Goal: Browse casually: Explore the website without a specific task or goal

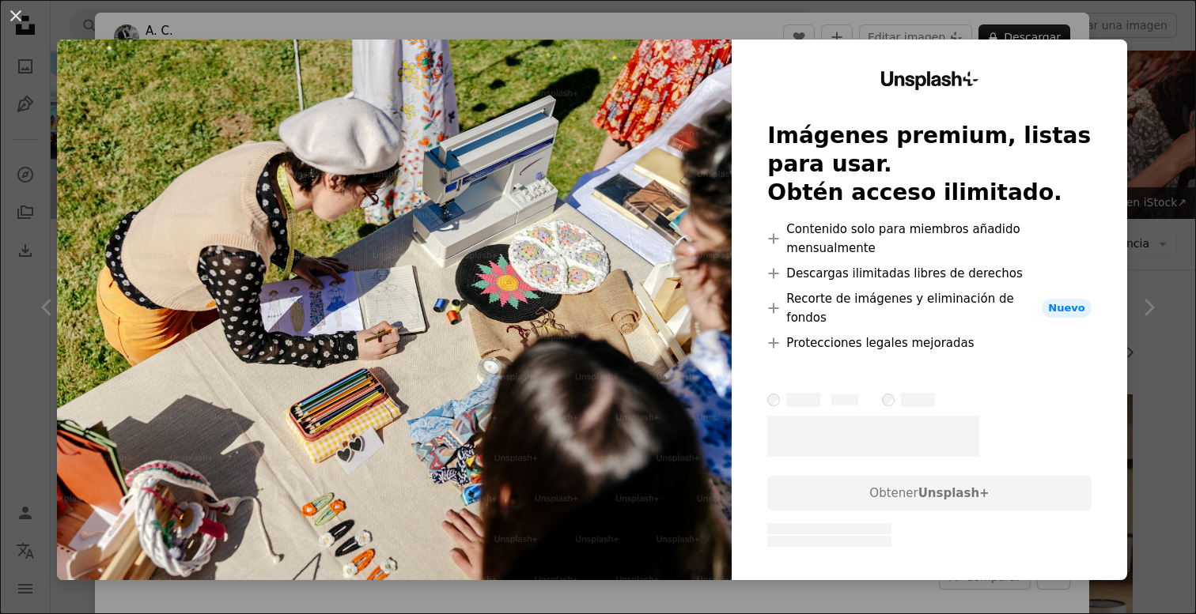
scroll to position [3537, 0]
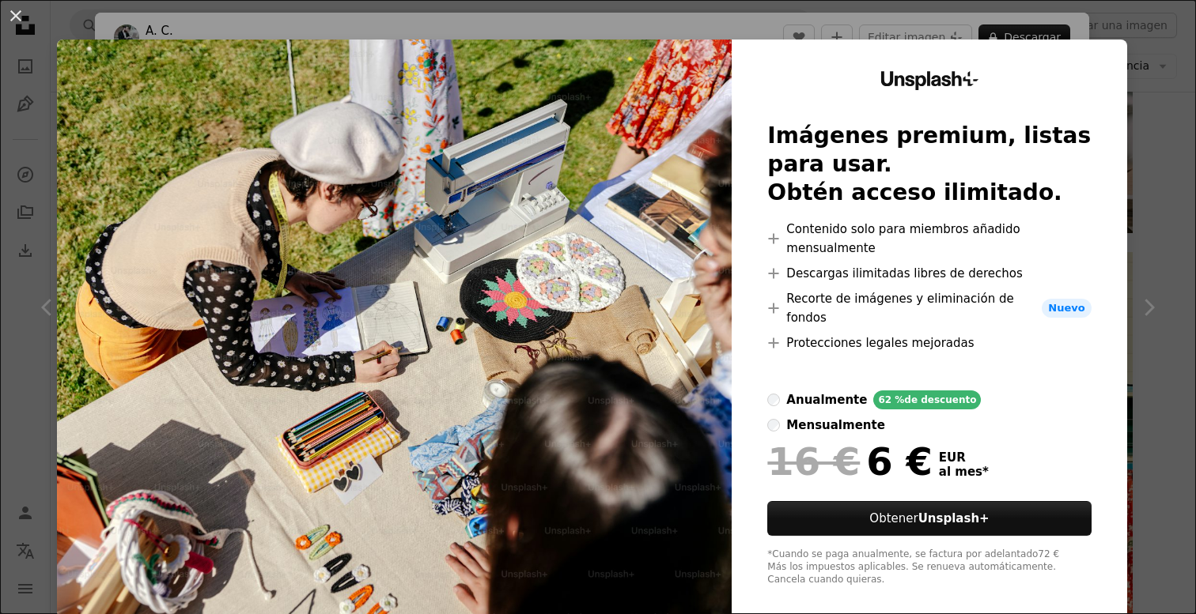
click at [1146, 60] on div "An X shape Unsplash+ Imágenes premium, listas para usar. Obtén acceso ilimitado…" at bounding box center [598, 307] width 1196 height 614
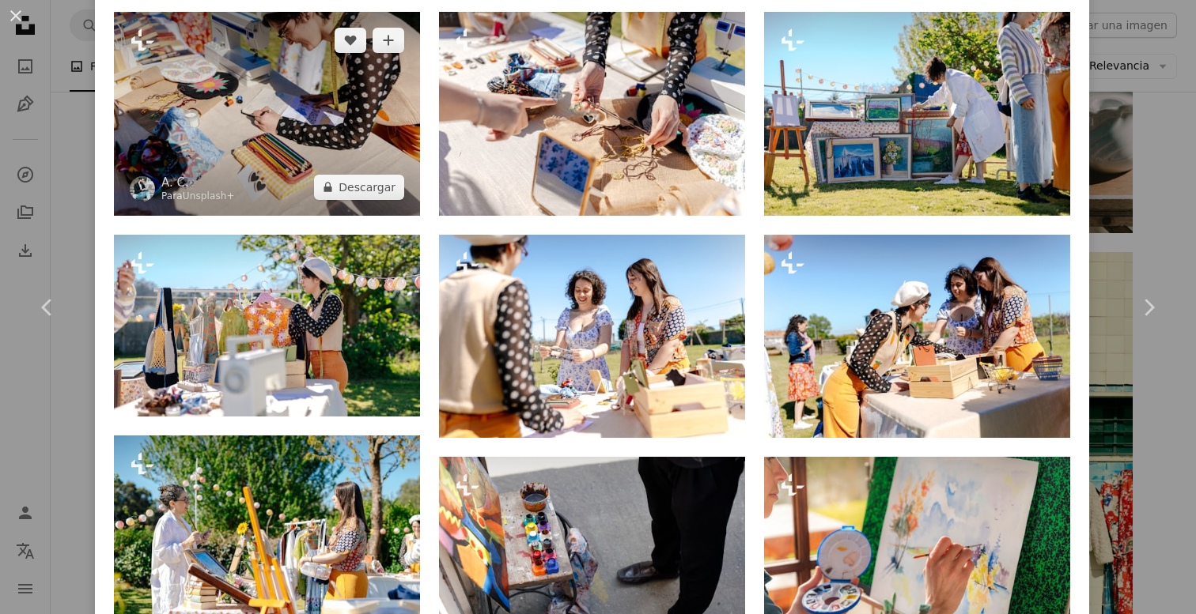
scroll to position [1167, 0]
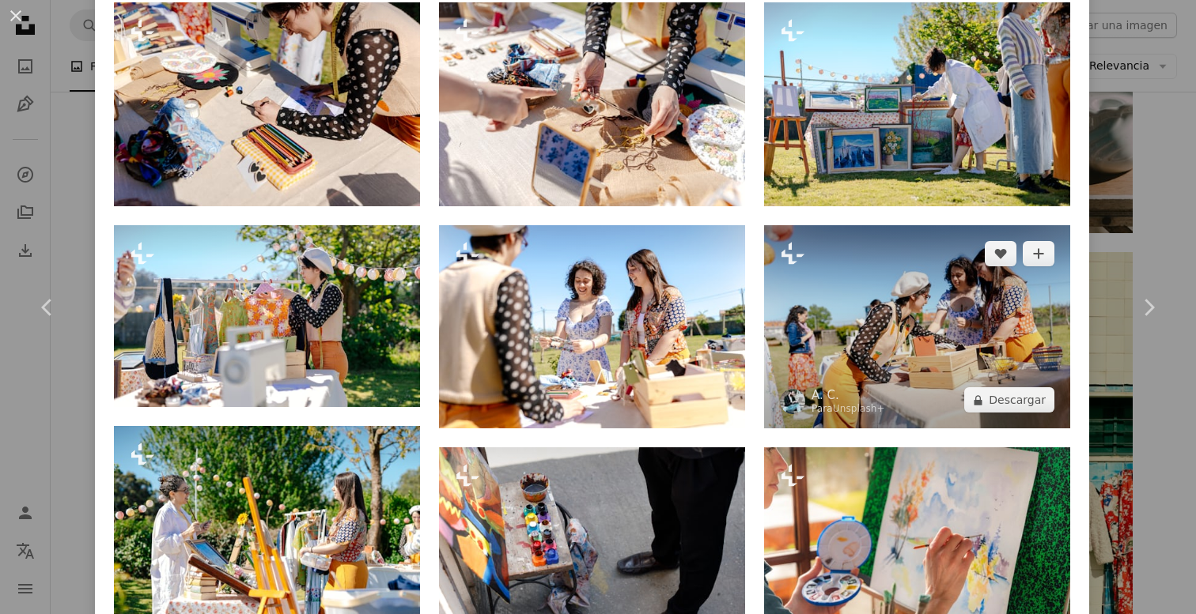
click at [989, 360] on img at bounding box center [917, 327] width 306 height 204
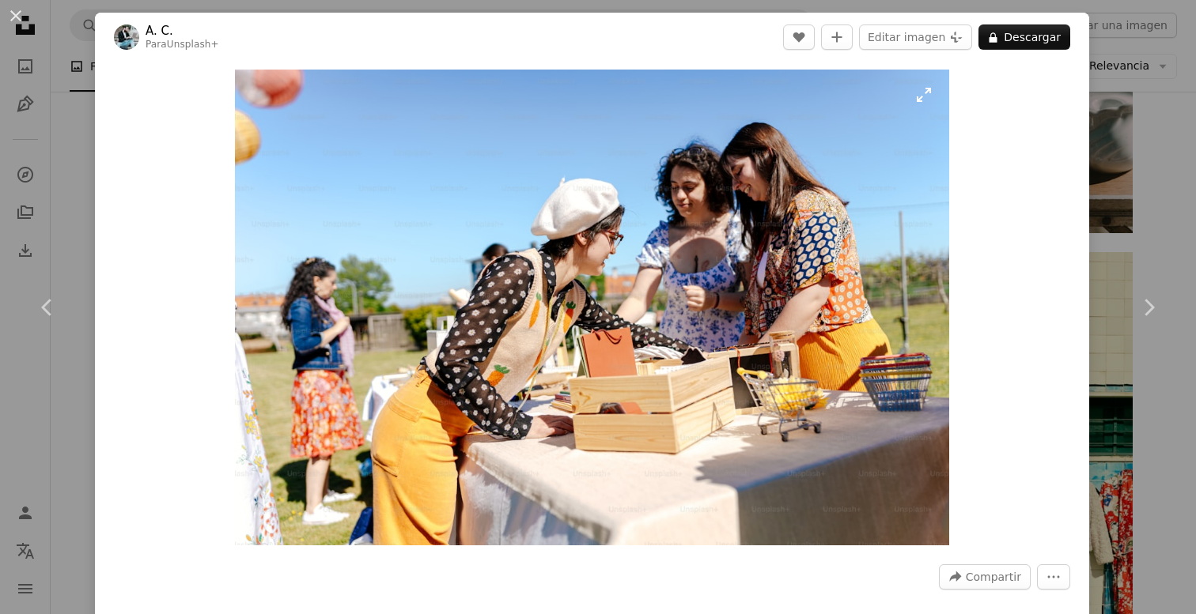
click at [813, 275] on img "Ampliar en esta imagen" at bounding box center [592, 308] width 714 height 476
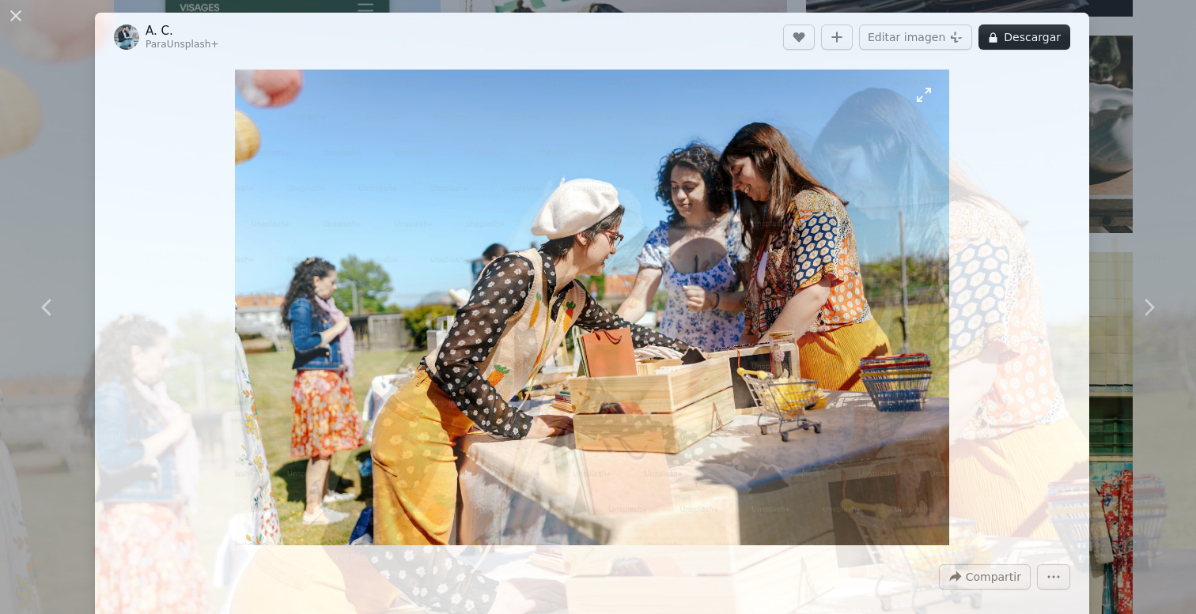
scroll to position [92, 0]
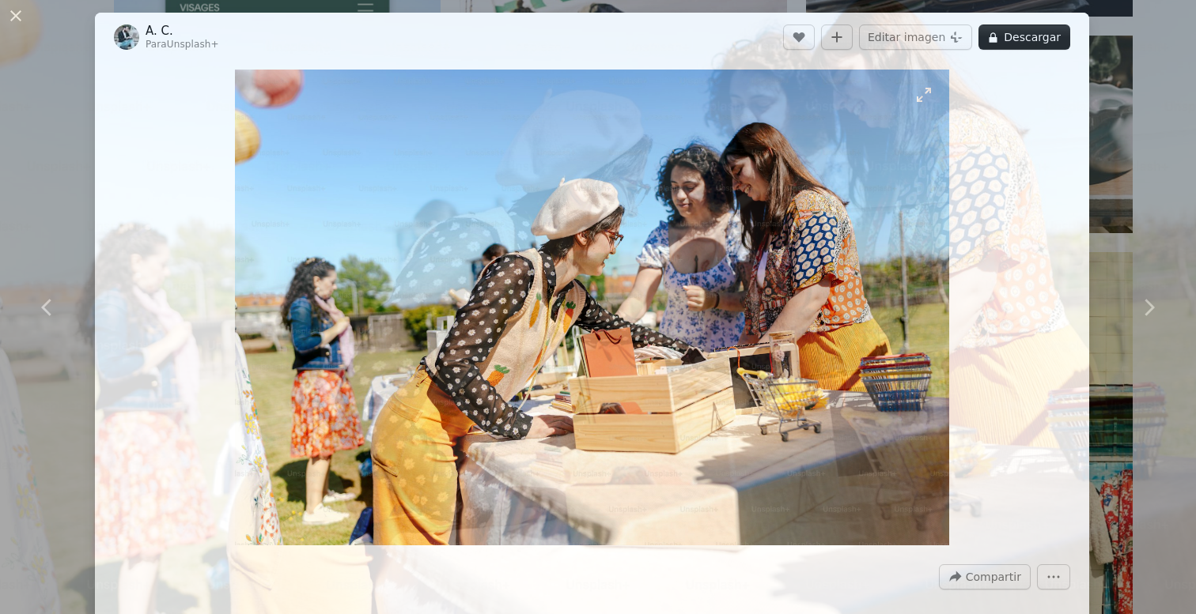
click at [813, 275] on img "Reducir el zoom en esta imagen" at bounding box center [597, 306] width 1197 height 798
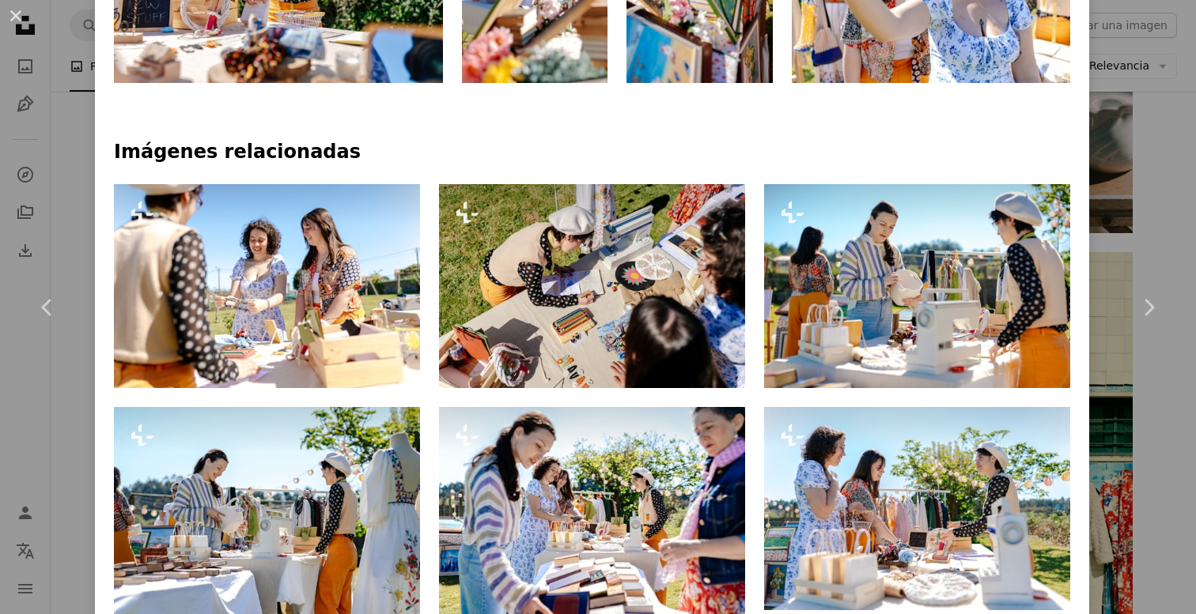
scroll to position [985, 0]
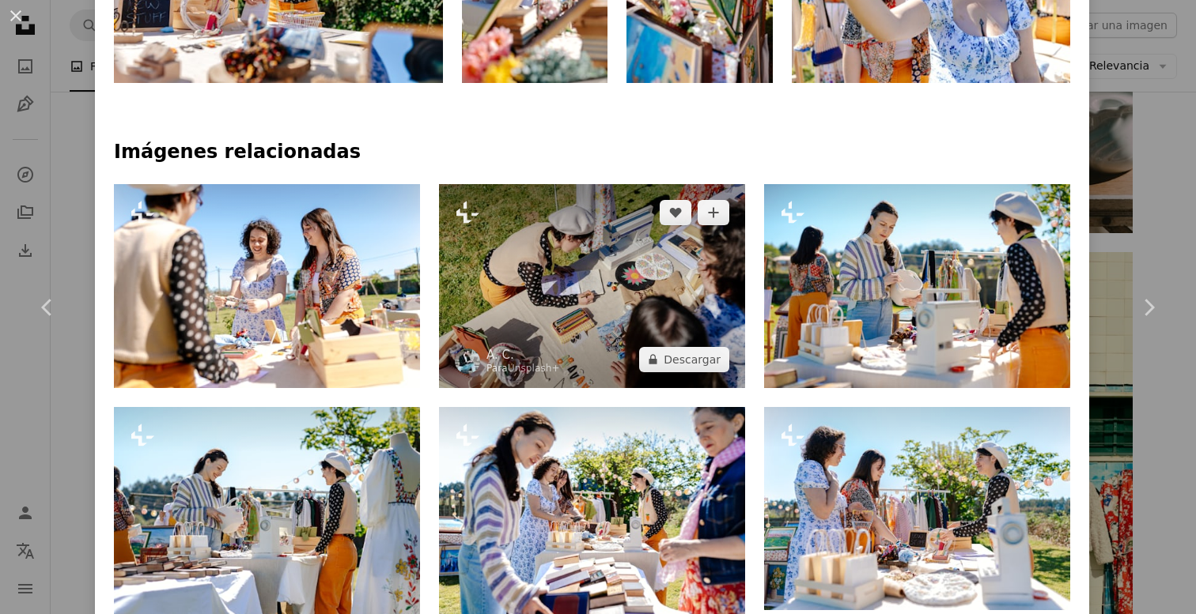
click at [644, 271] on img at bounding box center [592, 286] width 306 height 204
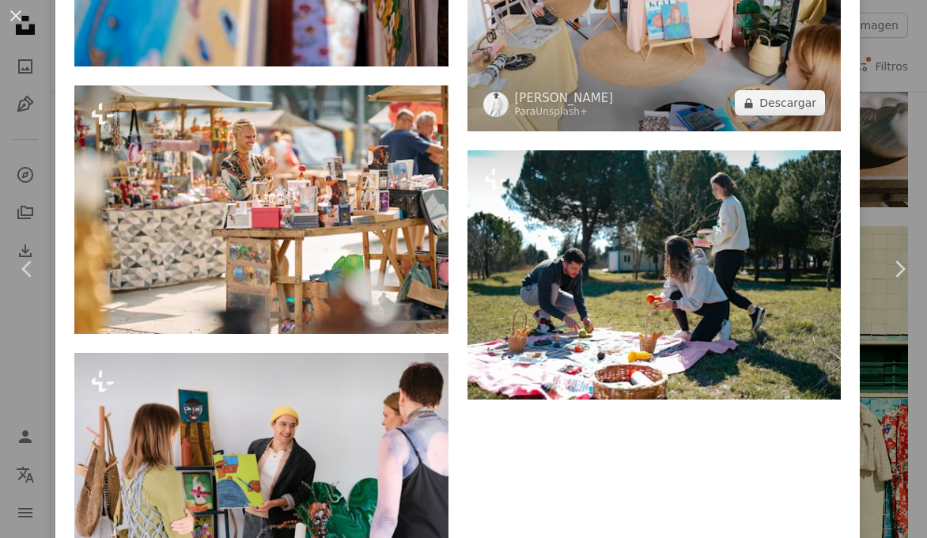
scroll to position [3532, 0]
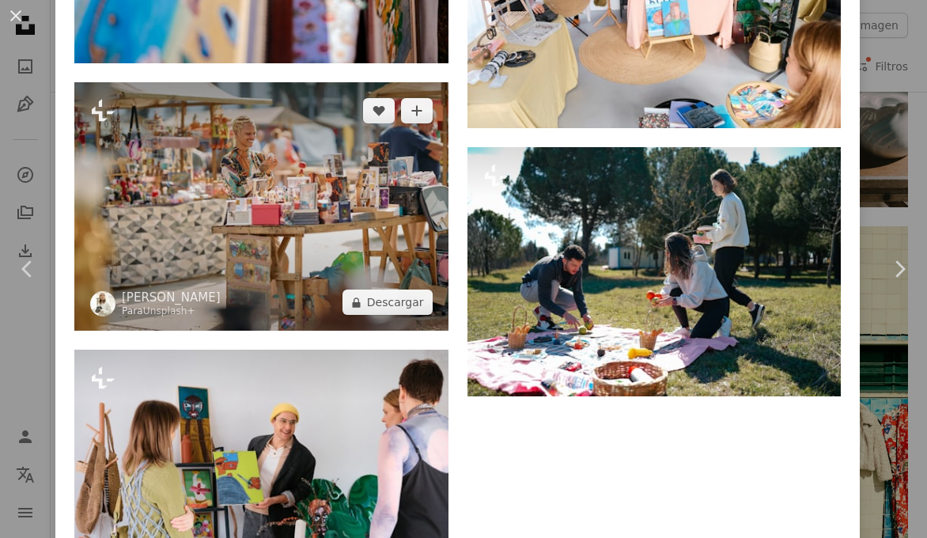
click at [376, 213] on img at bounding box center [261, 206] width 374 height 249
